Goal: Task Accomplishment & Management: Complete application form

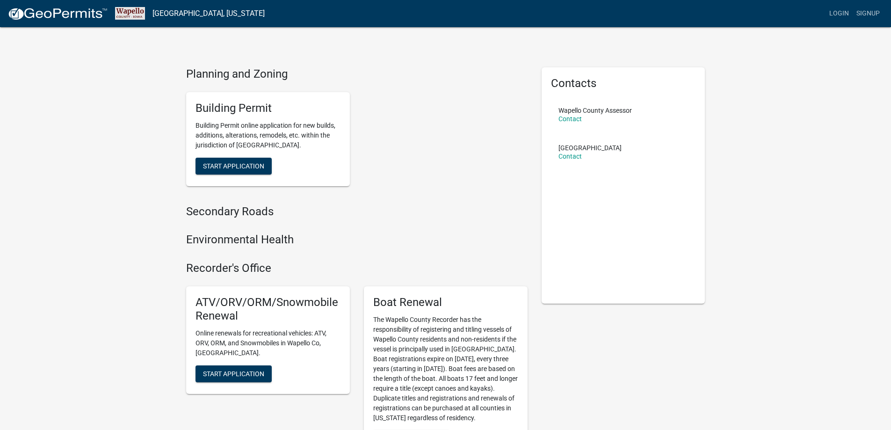
scroll to position [47, 0]
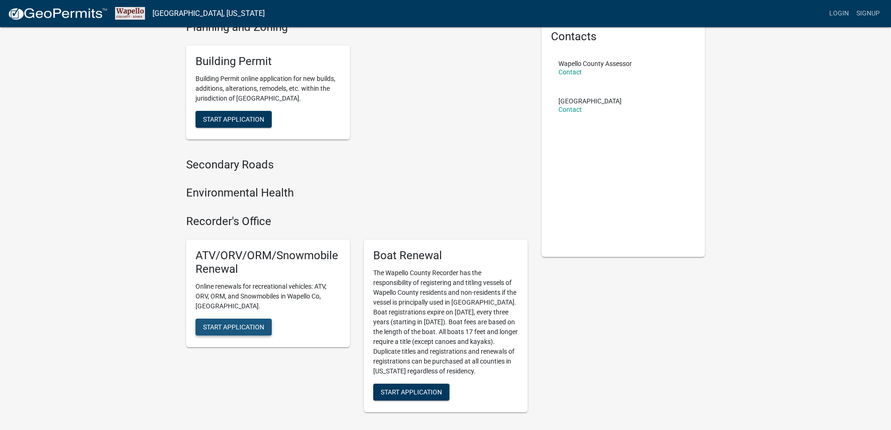
click at [241, 323] on span "Start Application" at bounding box center [233, 326] width 61 height 7
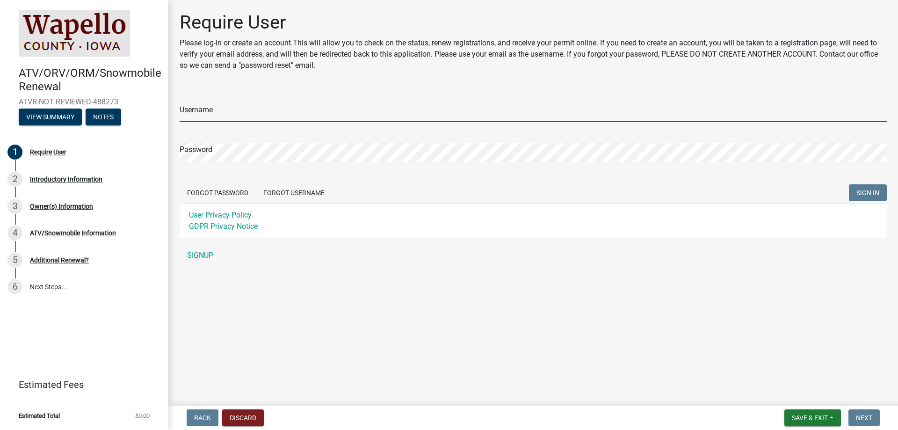
type input "greggreiner"
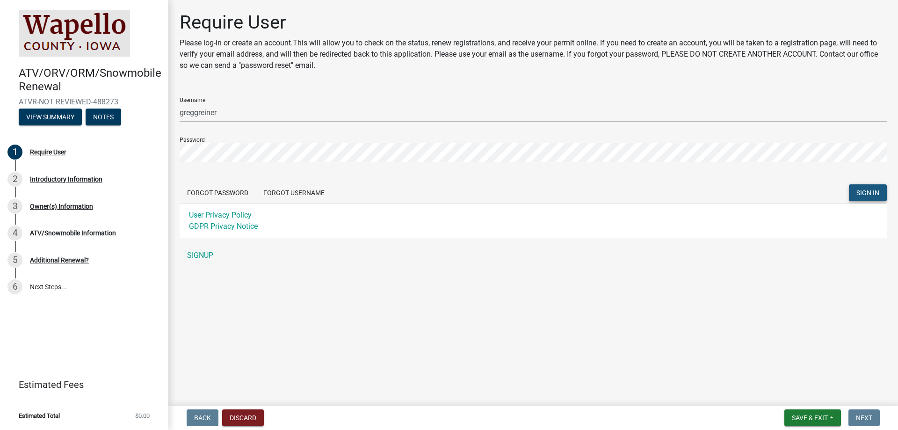
click at [870, 195] on span "SIGN IN" at bounding box center [868, 192] width 23 height 7
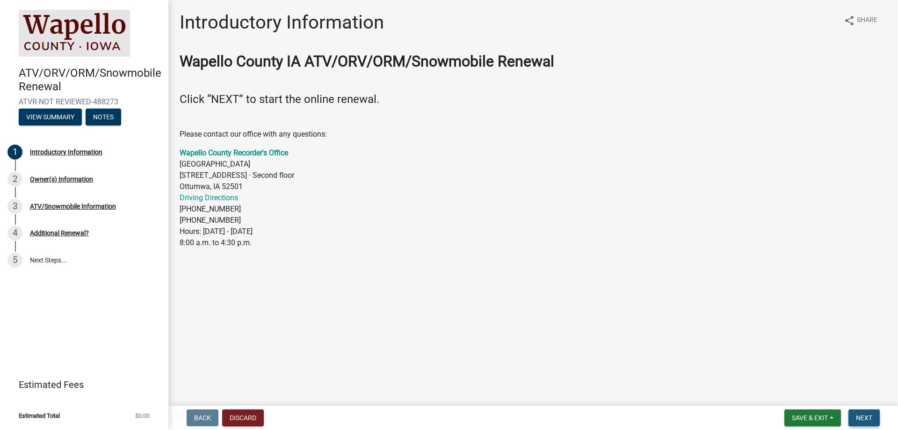
click at [867, 418] on span "Next" at bounding box center [864, 417] width 16 height 7
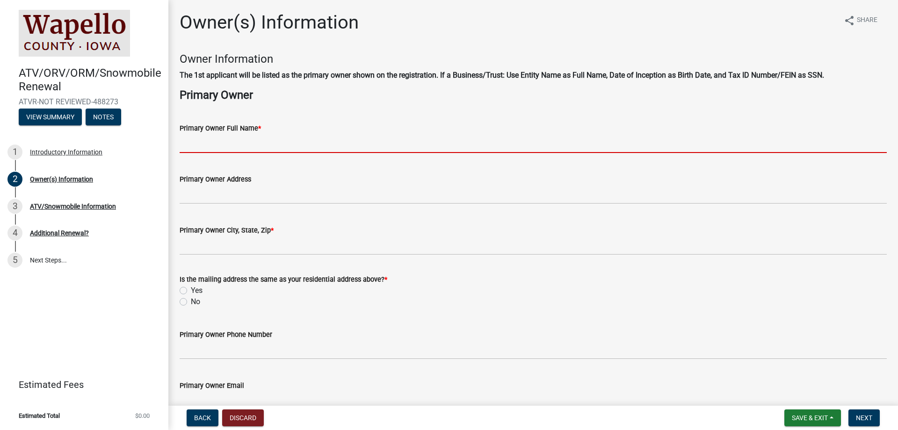
click at [216, 142] on input "Primary Owner Full Name *" at bounding box center [533, 143] width 707 height 19
type input "[PERSON_NAME]"
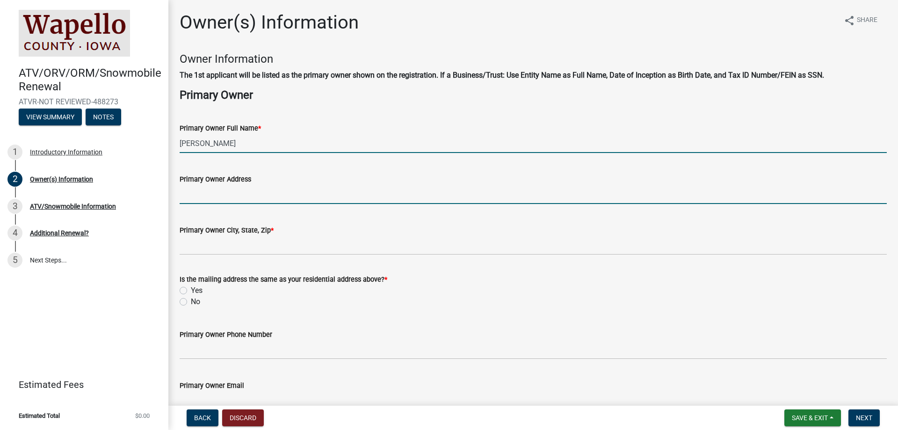
type input "[STREET_ADDRESS]"
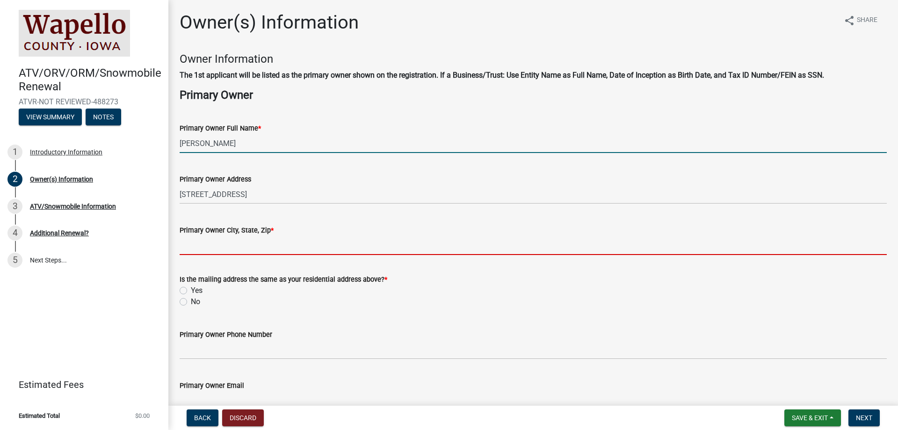
type input "OTTUMWA"
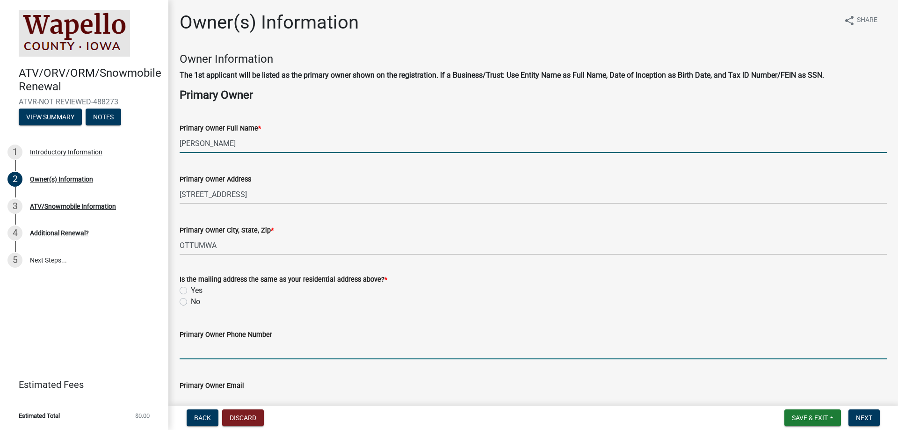
type input "6417777040"
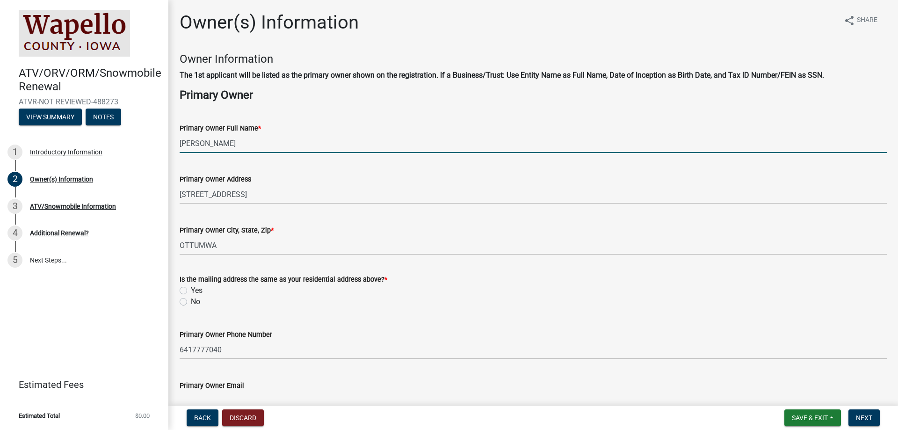
type input "[EMAIL_ADDRESS][DOMAIN_NAME]"
type input "IA"
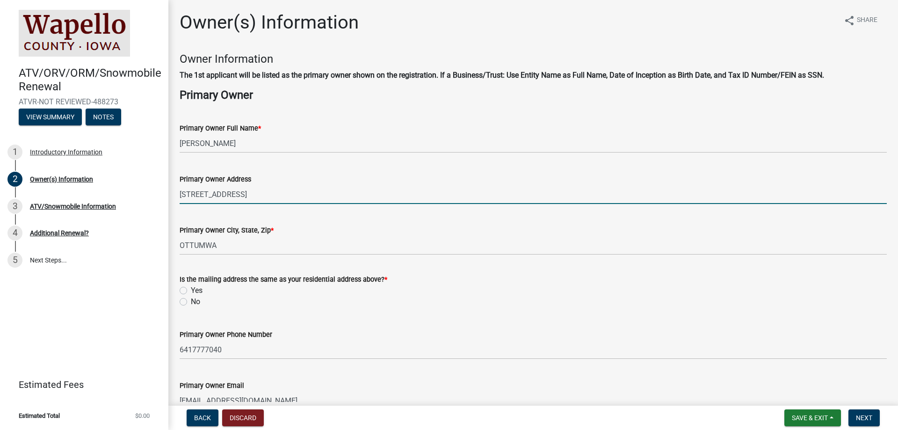
click at [265, 193] on input "[STREET_ADDRESS]" at bounding box center [533, 194] width 707 height 19
type input "[STREET_ADDRESS]"
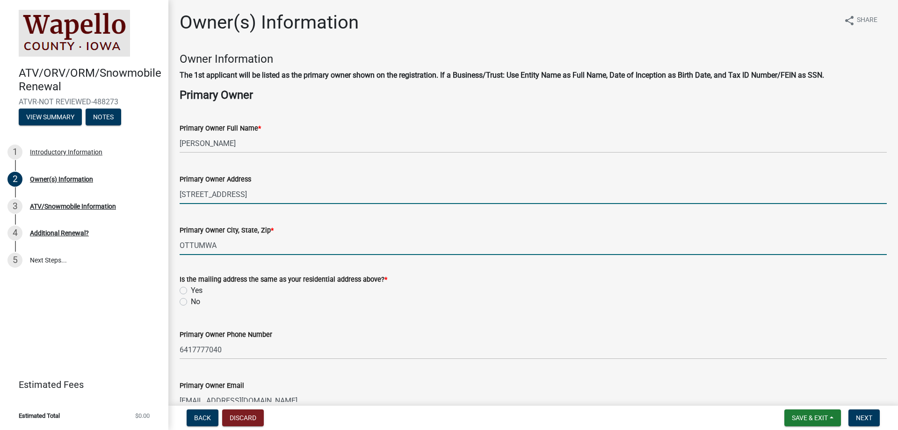
click at [254, 246] on input "OTTUMWA" at bounding box center [533, 245] width 707 height 19
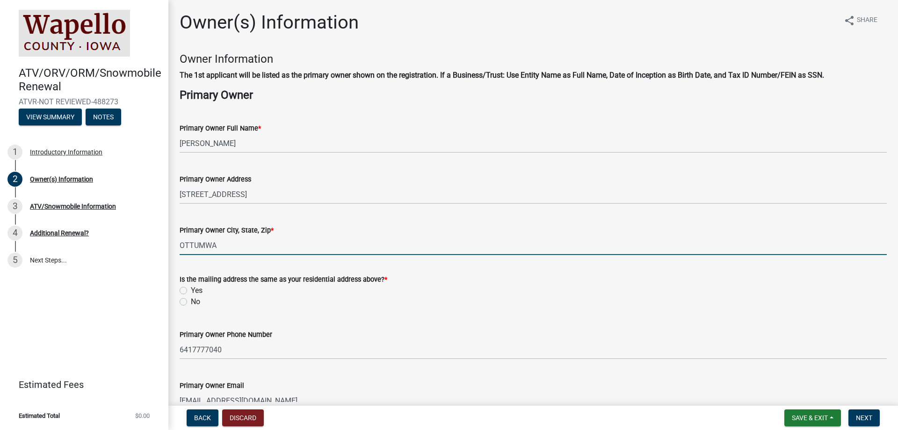
type input "Agency"
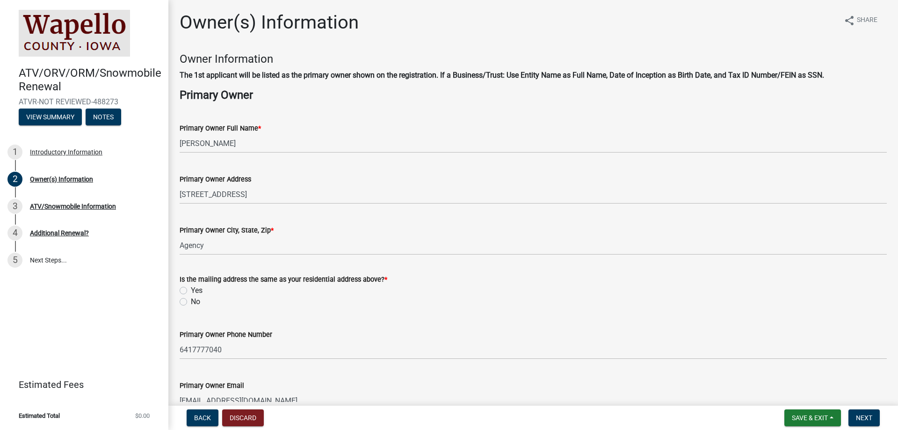
click at [191, 291] on label "Yes" at bounding box center [197, 290] width 12 height 11
click at [191, 291] on input "Yes" at bounding box center [194, 288] width 6 height 6
radio input "true"
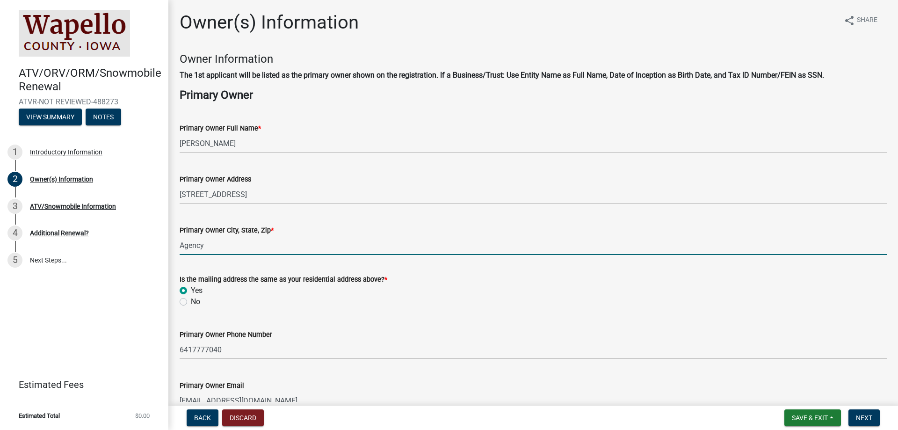
click at [214, 241] on input "Agency" at bounding box center [533, 245] width 707 height 19
type input "Agency, [US_STATE] 52530"
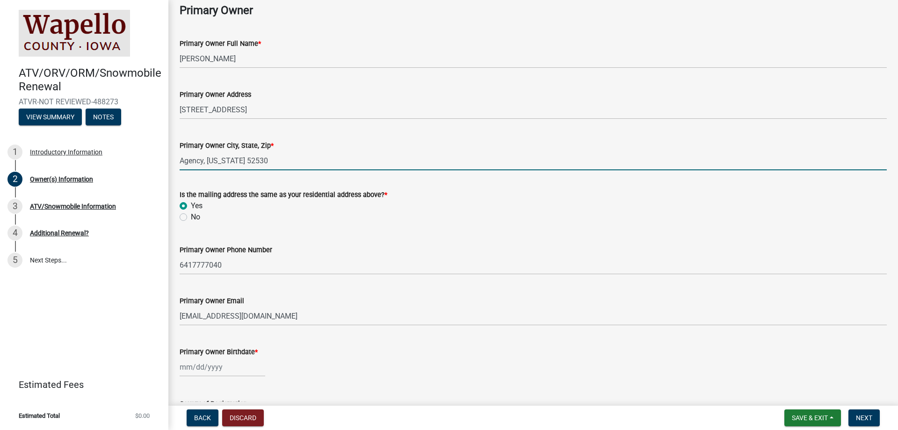
scroll to position [140, 0]
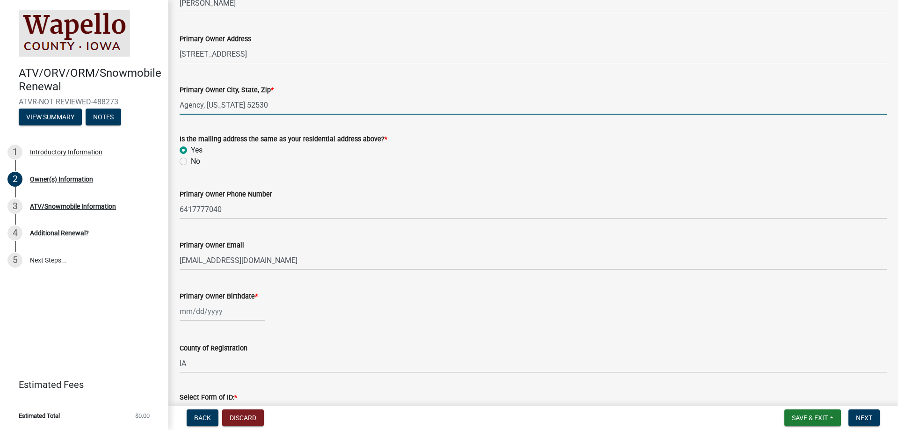
click at [214, 312] on div at bounding box center [223, 311] width 86 height 19
select select "10"
select select "2025"
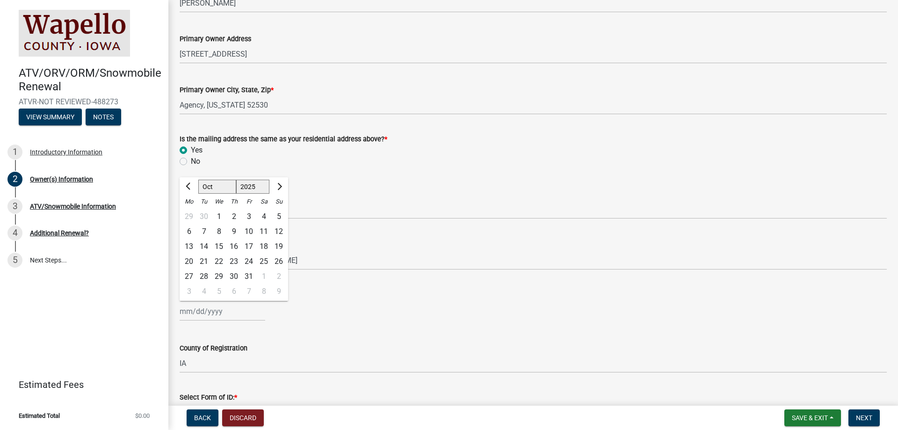
click at [372, 242] on div "Primary Owner Email" at bounding box center [533, 245] width 707 height 11
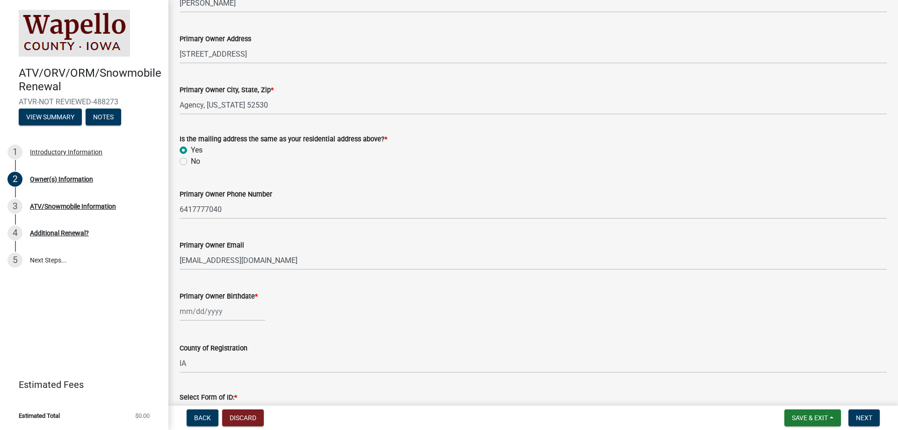
select select "10"
select select "2025"
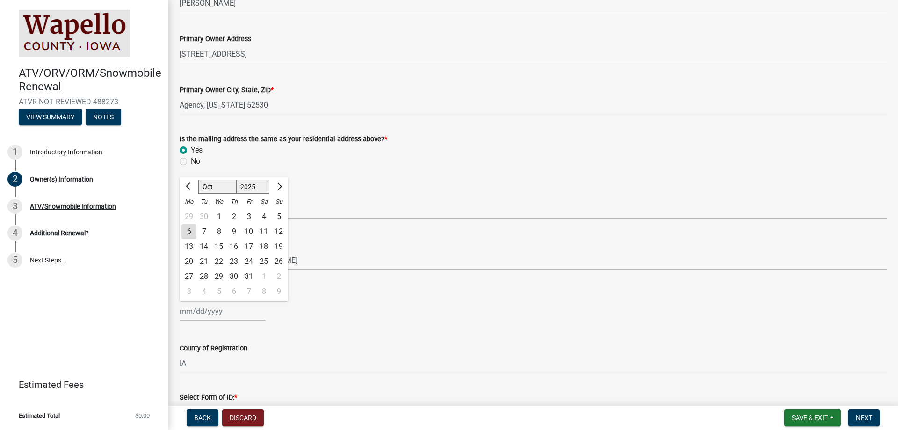
click at [225, 315] on div "[PERSON_NAME] Feb Mar Apr [PERSON_NAME][DATE] Oct Nov [DATE] 1526 1527 1528 152…" at bounding box center [223, 311] width 86 height 19
click at [187, 189] on button "Previous month" at bounding box center [188, 186] width 11 height 15
click at [187, 188] on button "Previous month" at bounding box center [188, 186] width 11 height 15
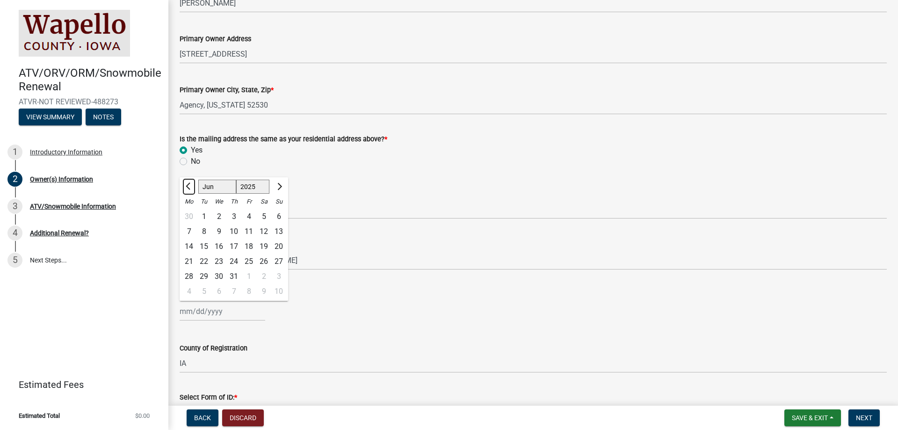
click at [187, 188] on button "Previous month" at bounding box center [188, 186] width 11 height 15
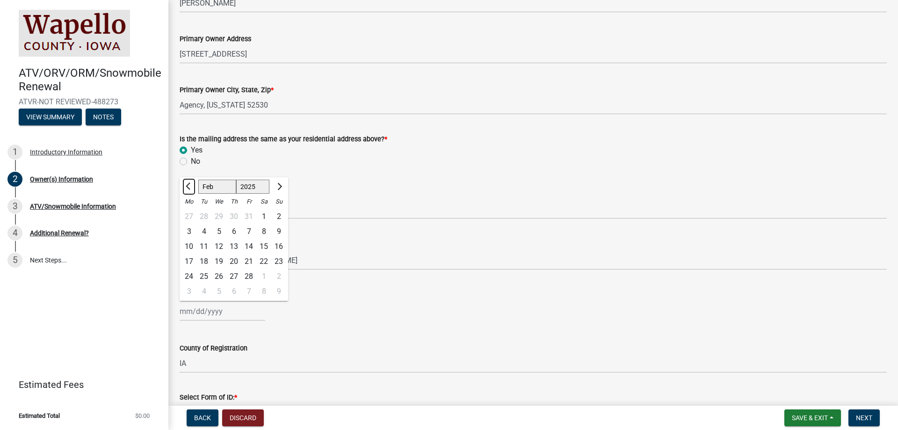
select select "1"
click at [260, 187] on select "1525 1526 1527 1528 1529 1530 1531 1532 1533 1534 1535 1536 1537 1538 1539 1540…" at bounding box center [253, 187] width 34 height 14
select select "1963"
click at [236, 180] on select "1525 1526 1527 1528 1529 1530 1531 1532 1533 1534 1535 1536 1537 1538 1539 1540…" at bounding box center [253, 187] width 34 height 14
click at [203, 243] on div "15" at bounding box center [204, 246] width 15 height 15
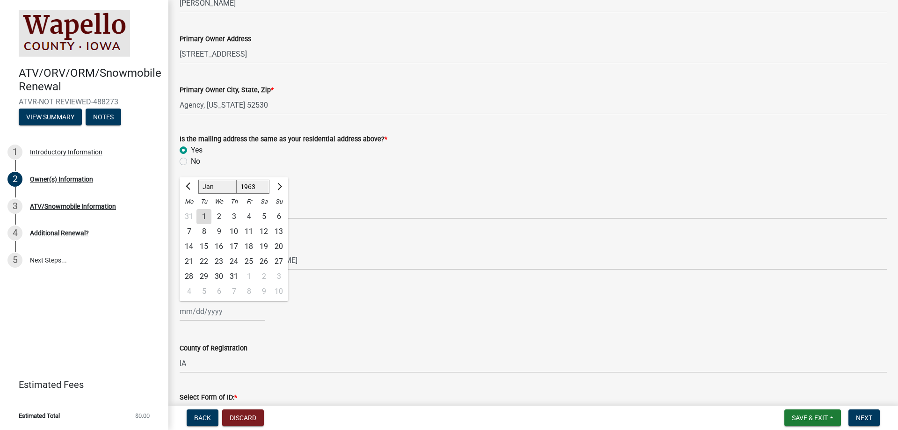
type input "[DATE]"
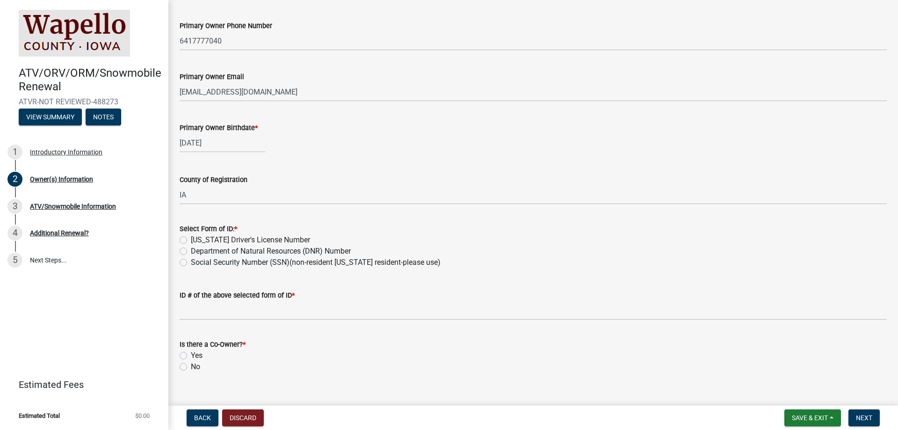
scroll to position [324, 0]
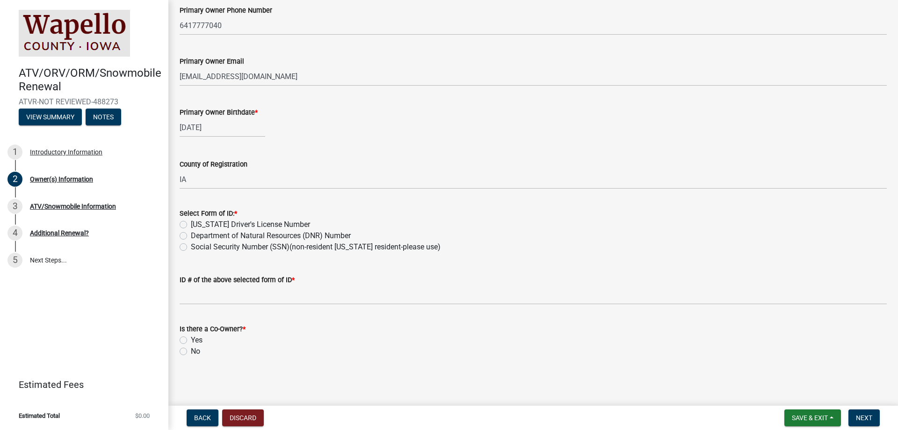
click at [191, 247] on label "Social Security Number (SSN)(non-resident [US_STATE] resident-please use)" at bounding box center [316, 246] width 250 height 11
click at [191, 247] on input "Social Security Number (SSN)(non-resident [US_STATE] resident-please use)" at bounding box center [194, 244] width 6 height 6
radio input "true"
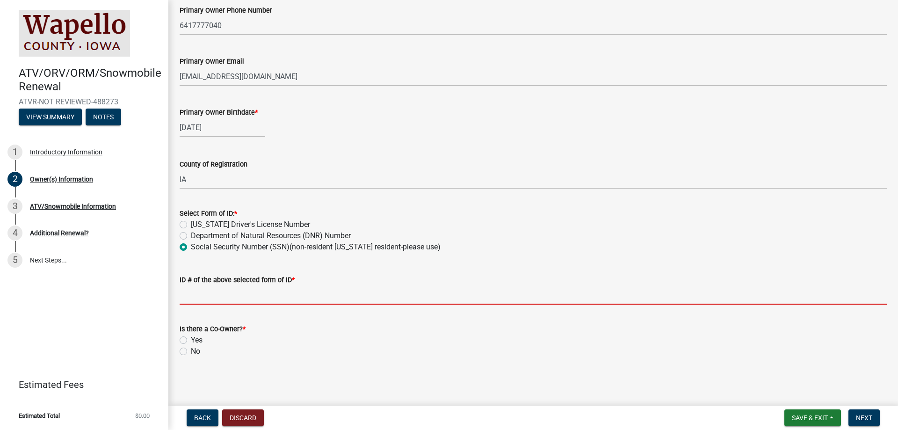
click at [196, 292] on input "ID # of the above selected form of ID *" at bounding box center [533, 294] width 707 height 19
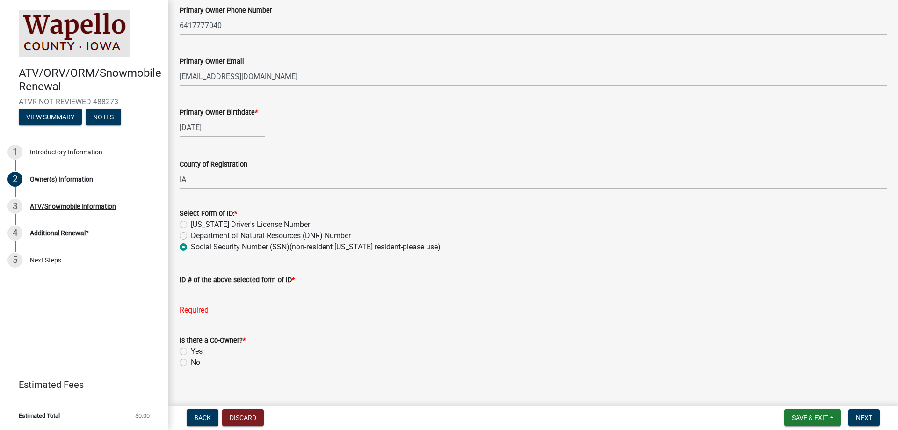
click at [191, 224] on label "[US_STATE] Driver's License Number" at bounding box center [250, 224] width 119 height 11
click at [191, 224] on input "[US_STATE] Driver's License Number" at bounding box center [194, 222] width 6 height 6
radio input "true"
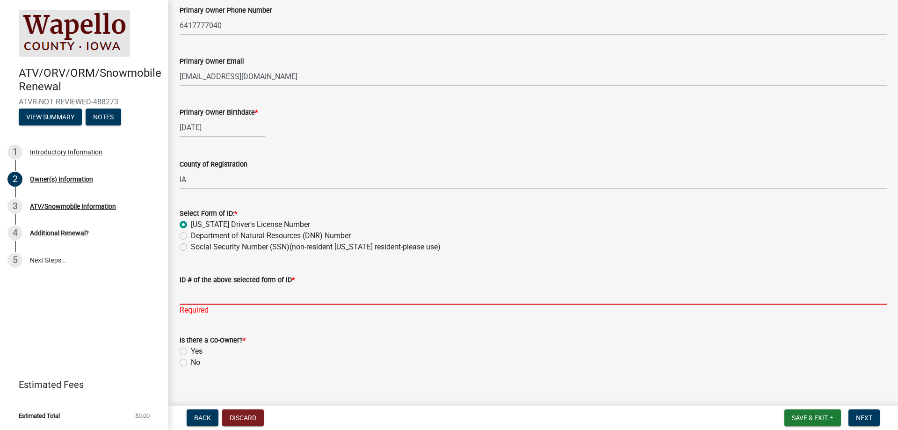
click at [211, 298] on input "ID # of the above selected form of ID *" at bounding box center [533, 294] width 707 height 19
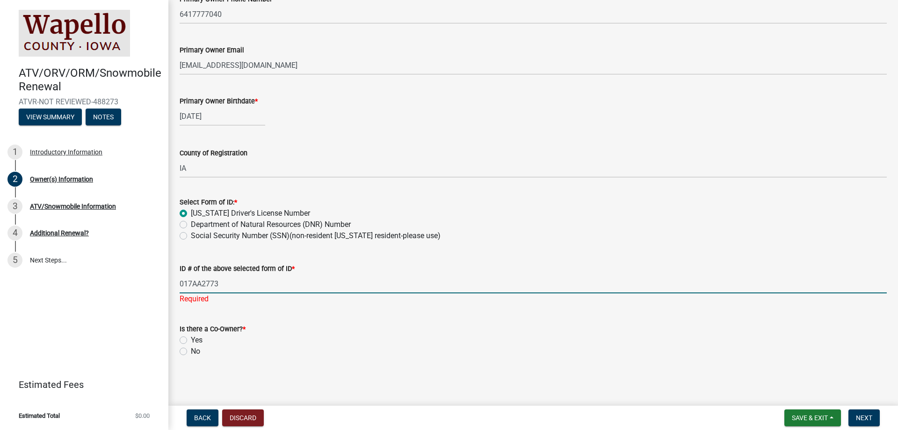
type input "017AA2773"
click at [191, 351] on label "No" at bounding box center [195, 351] width 9 height 11
click at [191, 351] on input "No" at bounding box center [194, 349] width 6 height 6
radio input "true"
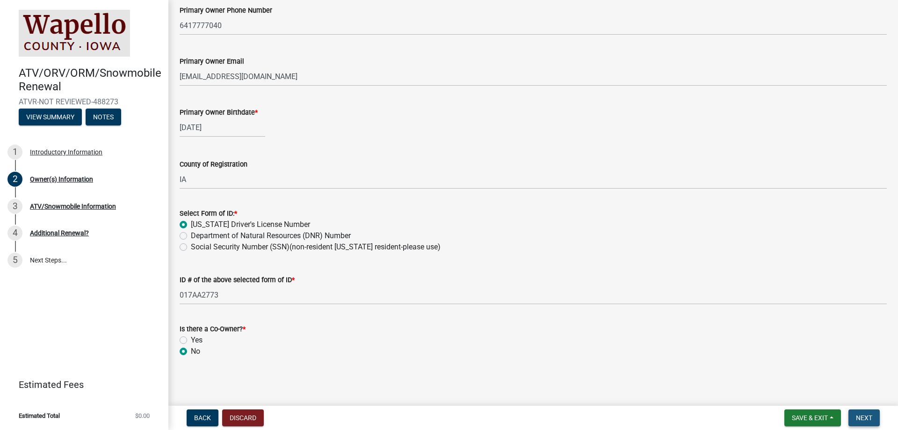
click at [866, 420] on span "Next" at bounding box center [864, 417] width 16 height 7
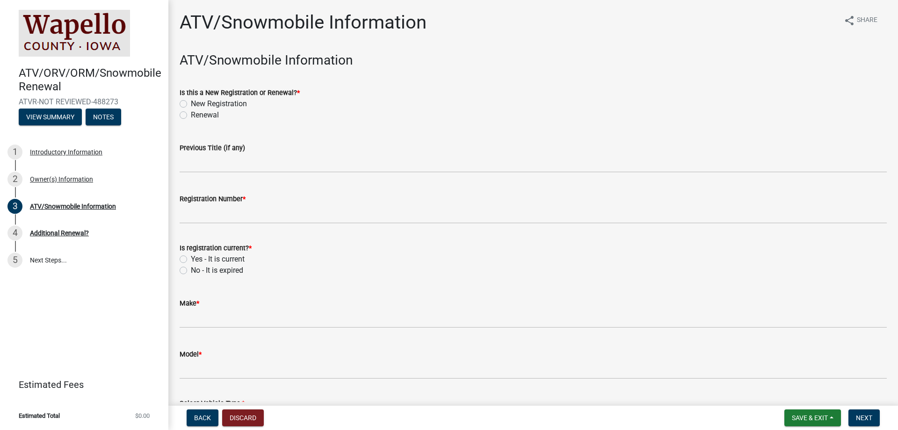
click at [191, 117] on label "Renewal" at bounding box center [205, 114] width 28 height 11
click at [191, 116] on input "Renewal" at bounding box center [194, 112] width 6 height 6
radio input "true"
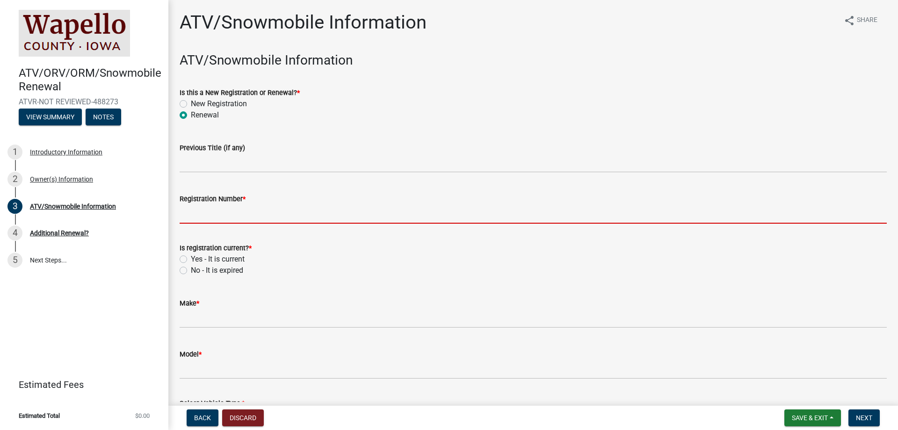
click at [230, 211] on input "Registration Number *" at bounding box center [533, 213] width 707 height 19
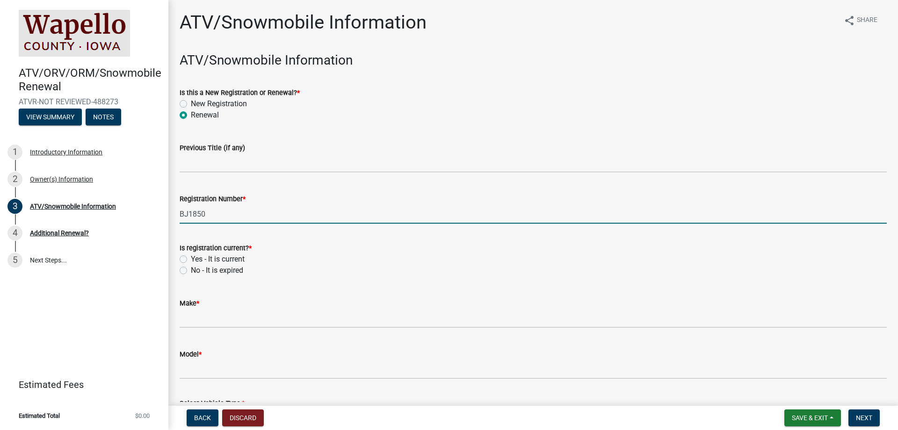
type input "BJ1850"
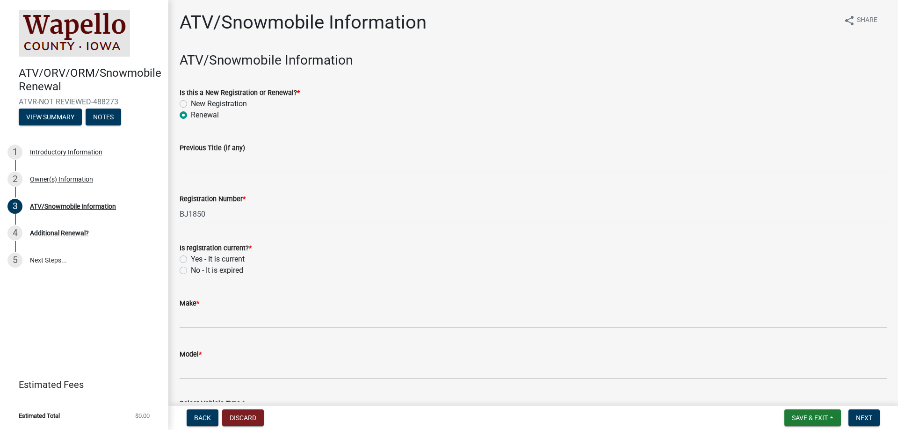
click at [191, 261] on label "Yes - It is current" at bounding box center [218, 259] width 54 height 11
click at [191, 260] on input "Yes - It is current" at bounding box center [194, 257] width 6 height 6
radio input "true"
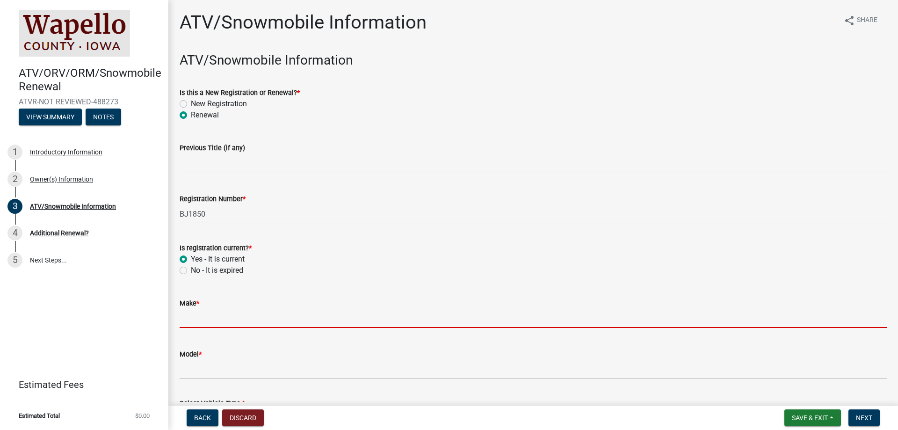
click at [227, 315] on input "Make *" at bounding box center [533, 318] width 707 height 19
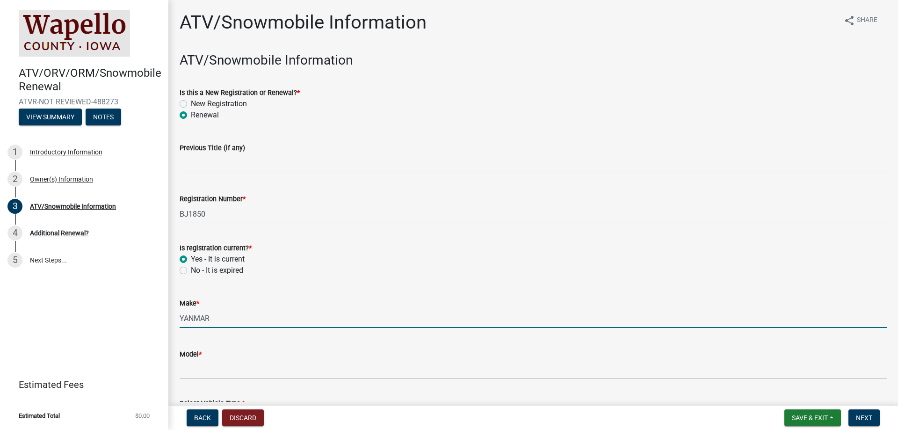
type input "YANMAR"
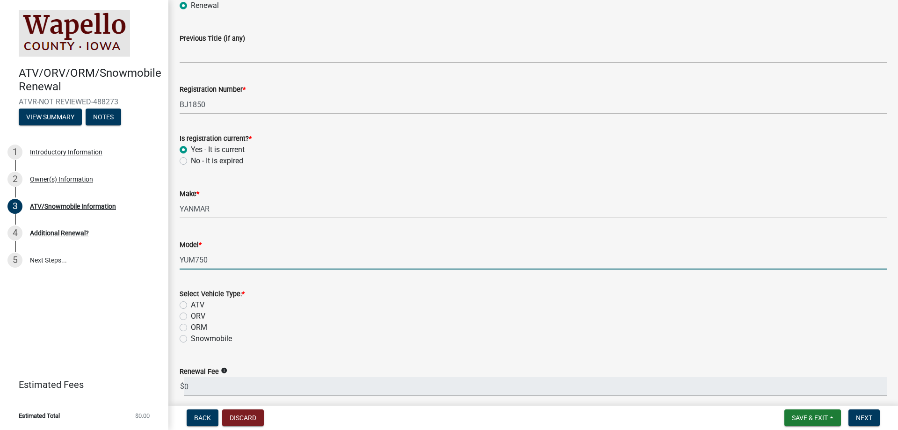
scroll to position [140, 0]
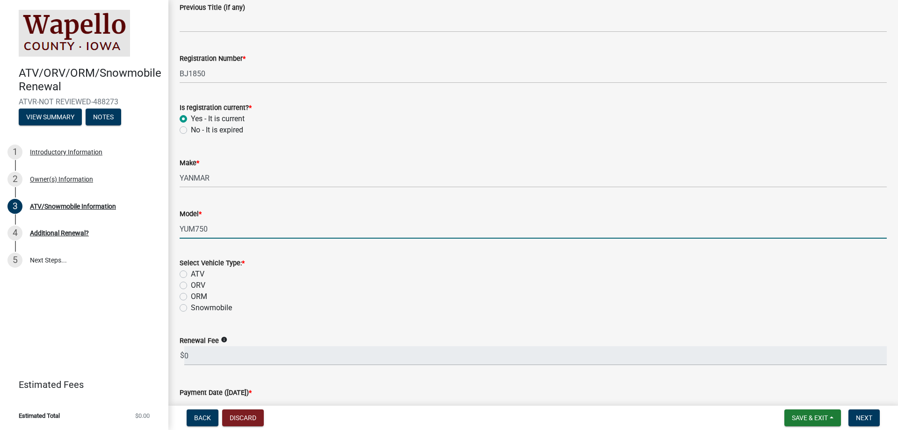
type input "YUM750"
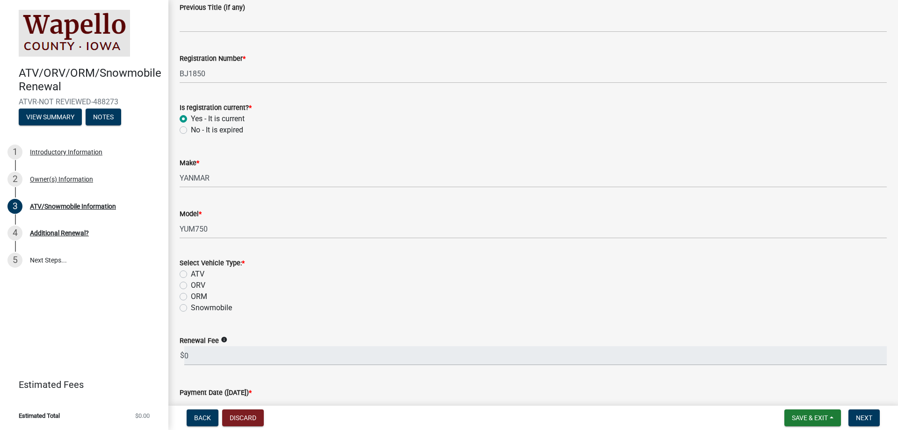
click at [191, 275] on label "ATV" at bounding box center [198, 274] width 14 height 11
click at [191, 275] on input "ATV" at bounding box center [194, 272] width 6 height 6
radio input "true"
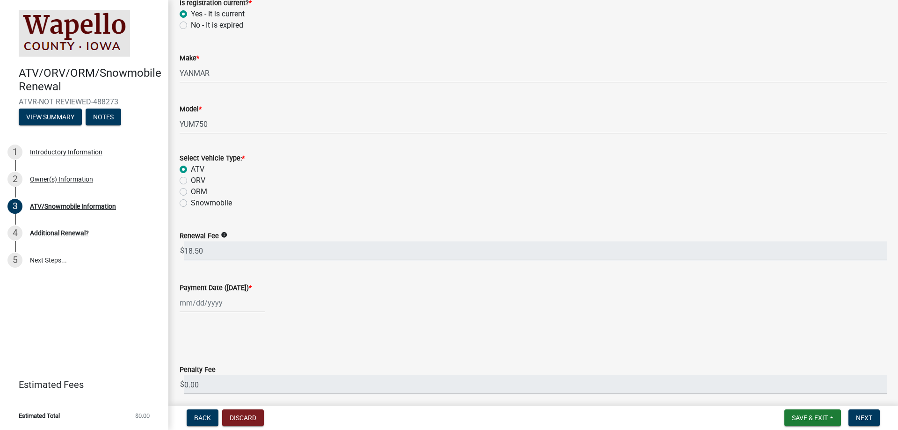
scroll to position [281, 0]
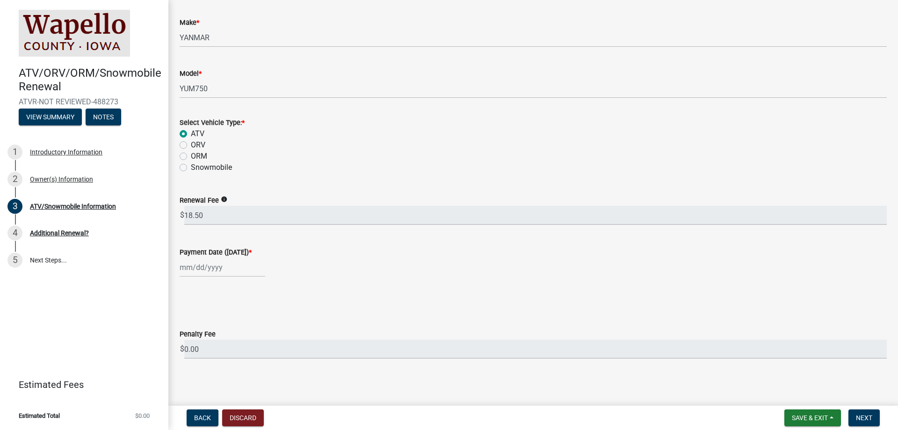
select select "10"
select select "2025"
click at [224, 273] on div "[PERSON_NAME] Feb Mar Apr [PERSON_NAME][DATE] Oct Nov [DATE] 1526 1527 1528 152…" at bounding box center [223, 267] width 86 height 19
click at [189, 332] on div "6" at bounding box center [189, 332] width 15 height 15
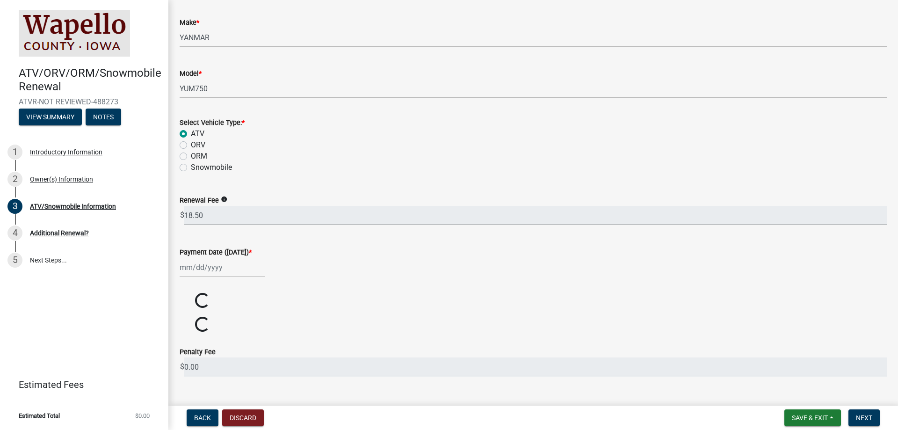
type input "[DATE]"
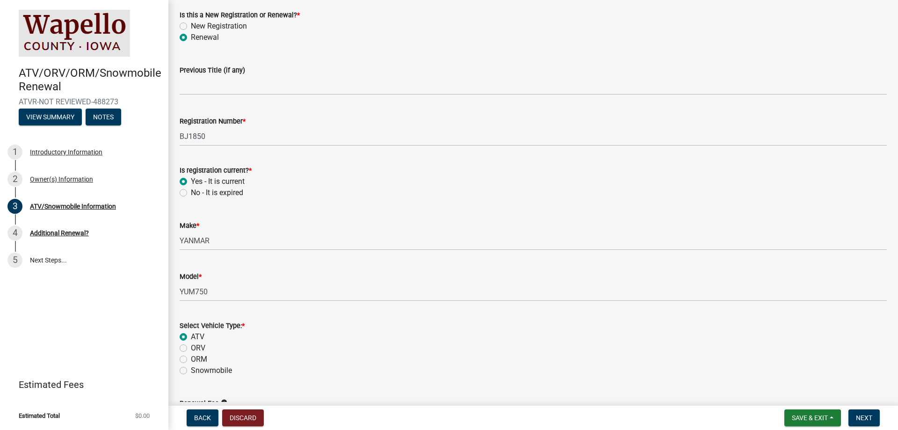
scroll to position [49, 0]
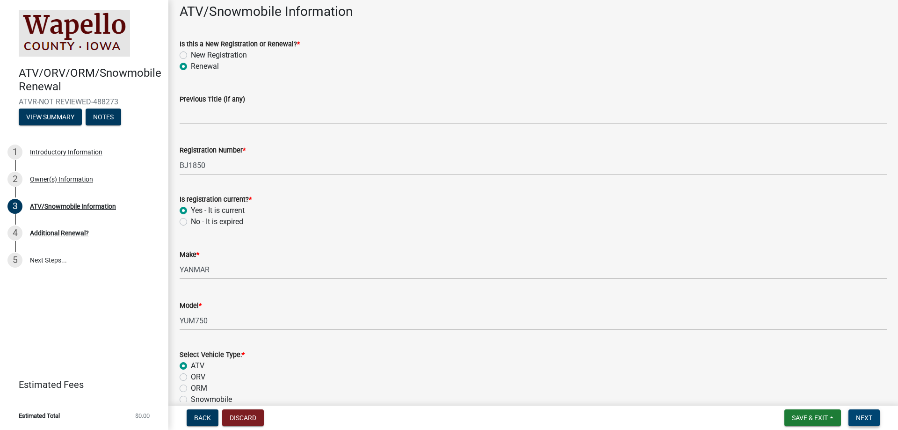
click at [866, 418] on span "Next" at bounding box center [864, 417] width 16 height 7
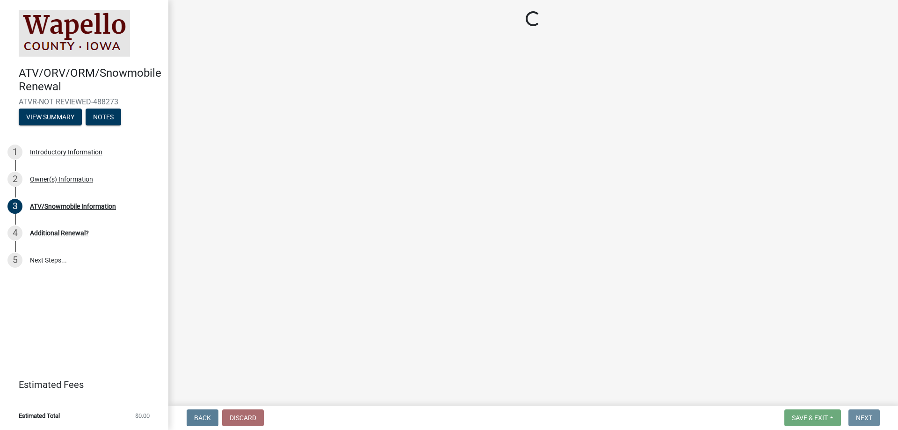
scroll to position [0, 0]
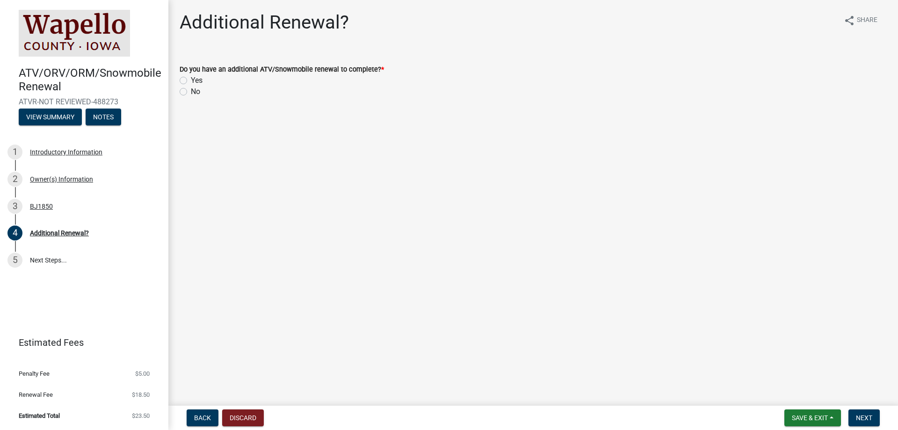
click at [191, 93] on label "No" at bounding box center [195, 91] width 9 height 11
click at [191, 92] on input "No" at bounding box center [194, 89] width 6 height 6
radio input "true"
click at [864, 418] on span "Next" at bounding box center [864, 417] width 16 height 7
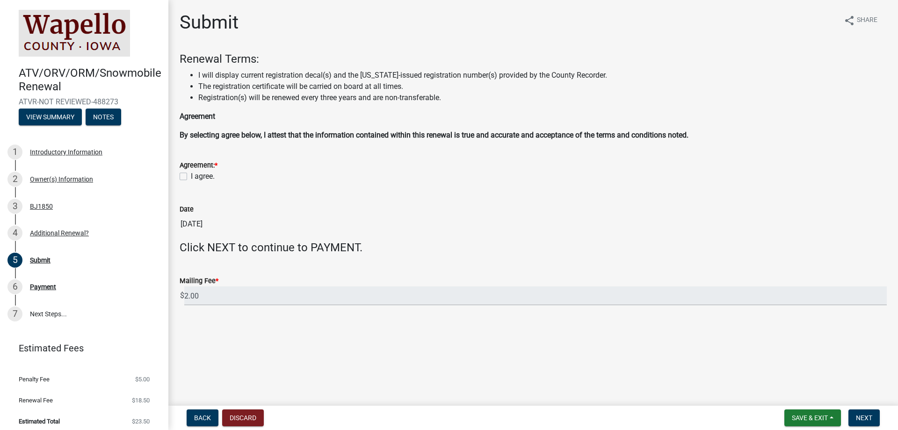
click at [191, 180] on label "I agree." at bounding box center [203, 176] width 24 height 11
click at [191, 177] on input "I agree." at bounding box center [194, 174] width 6 height 6
checkbox input "true"
click at [863, 416] on span "Next" at bounding box center [864, 417] width 16 height 7
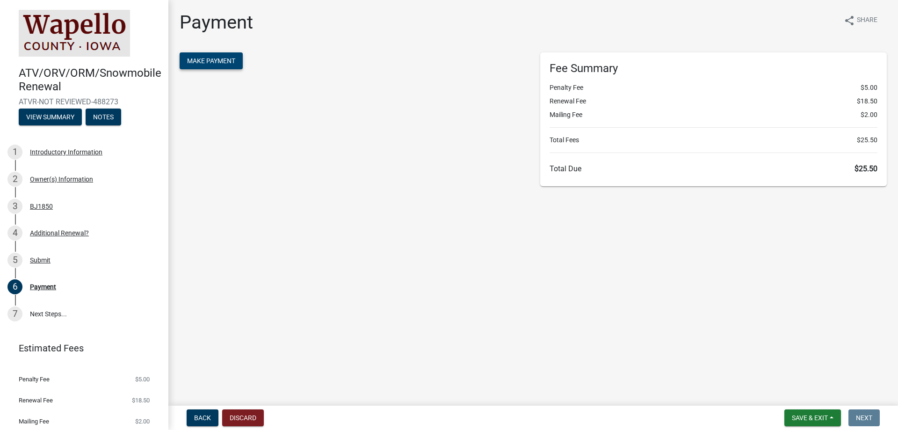
click at [235, 64] on span "Make Payment" at bounding box center [211, 60] width 48 height 7
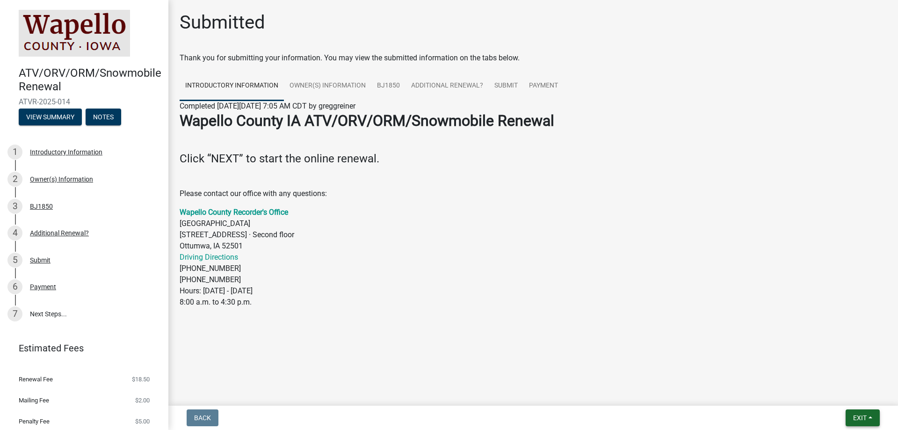
click at [866, 417] on span "Exit" at bounding box center [860, 417] width 14 height 7
click at [837, 391] on button "Save & Exit" at bounding box center [842, 393] width 75 height 22
